Goal: Entertainment & Leisure: Consume media (video, audio)

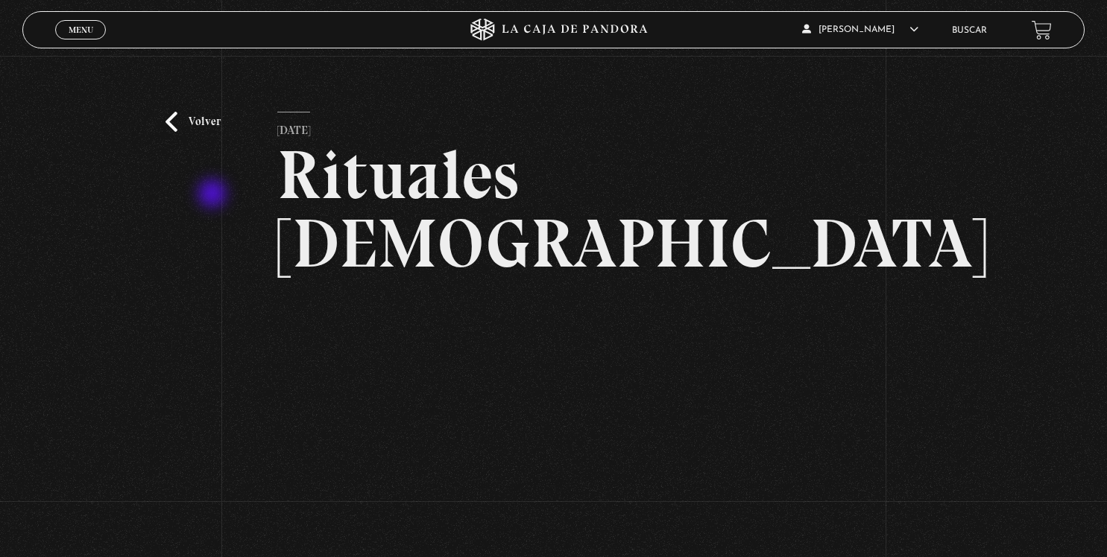
scroll to position [78, 0]
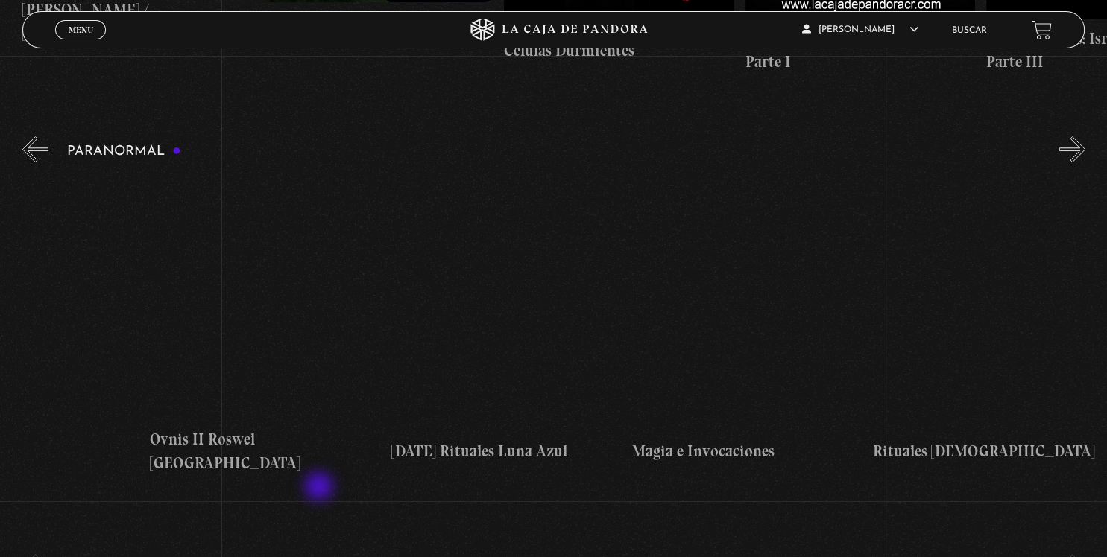
scroll to position [0, 1566]
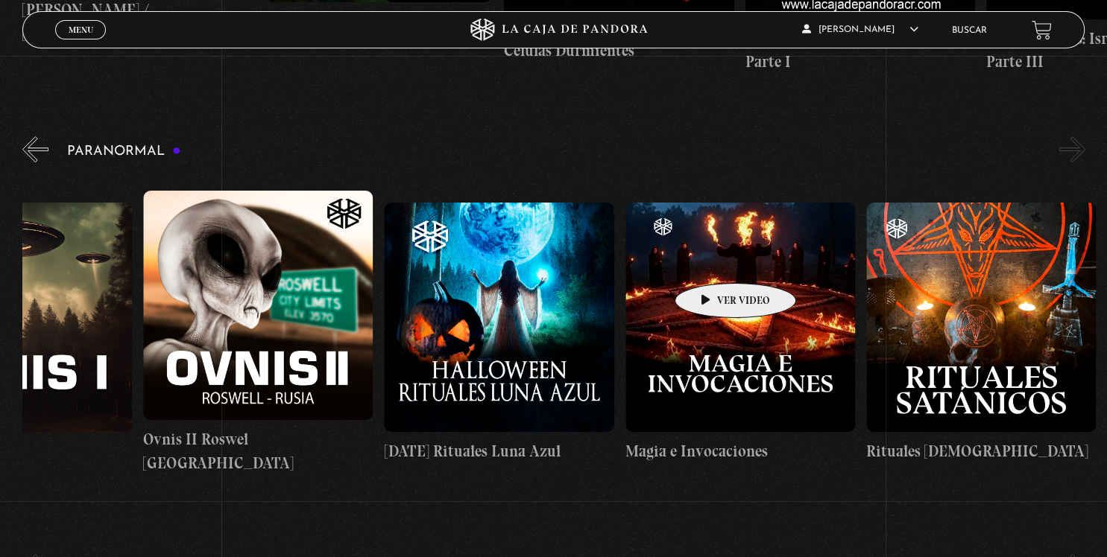
click at [712, 261] on figure at bounding box center [740, 318] width 230 height 230
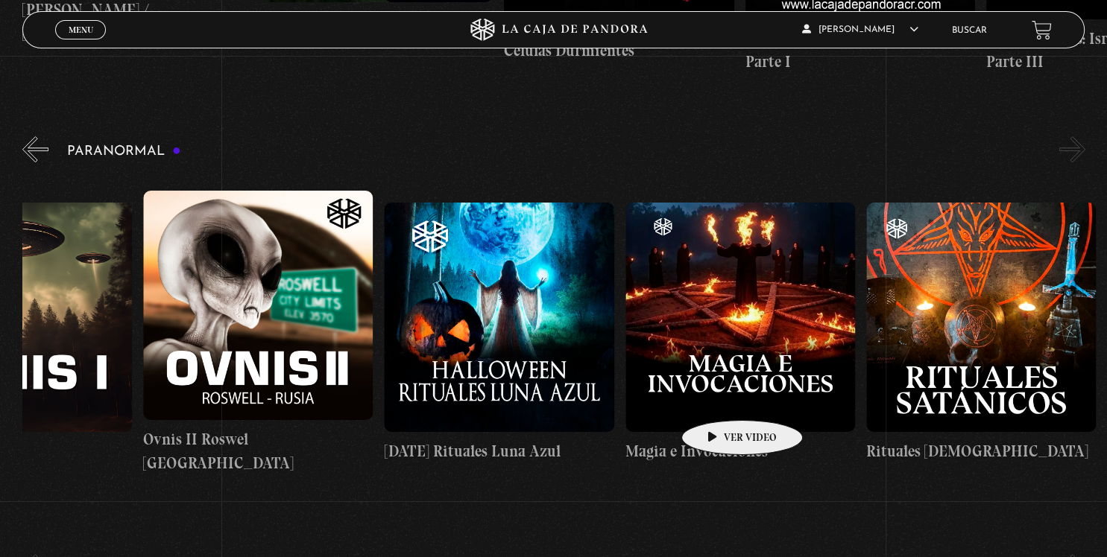
click at [718, 399] on figure at bounding box center [740, 318] width 230 height 230
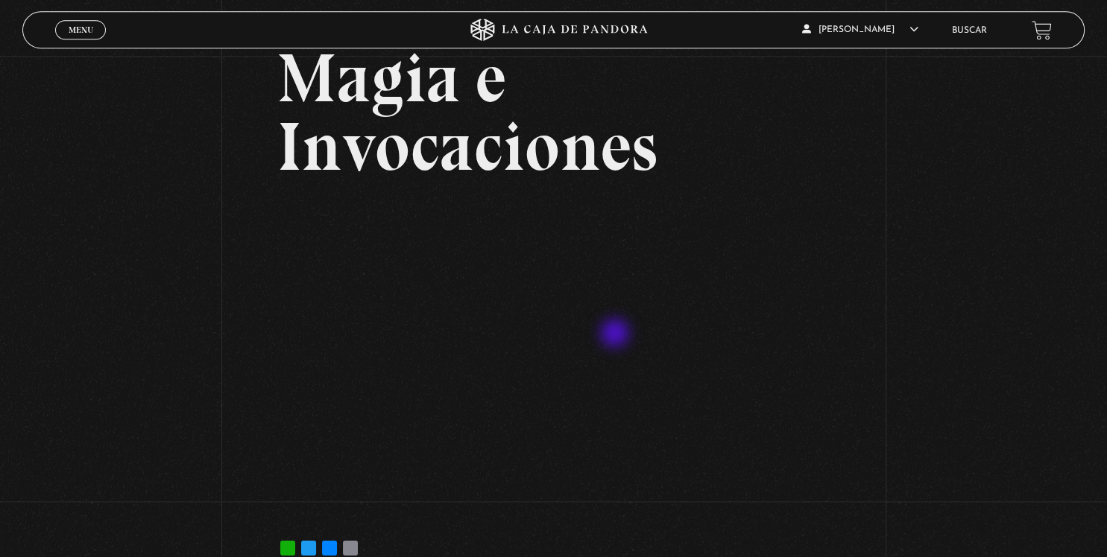
scroll to position [78, 0]
